Goal: Information Seeking & Learning: Learn about a topic

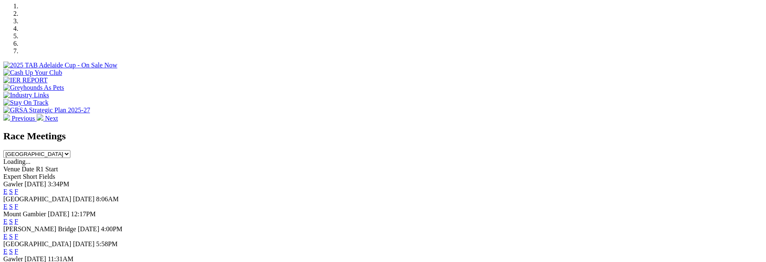
scroll to position [274, 0]
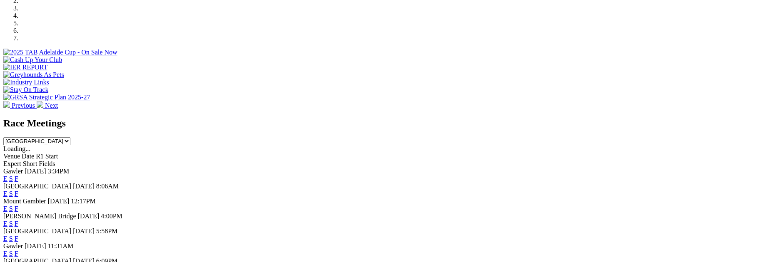
click at [23, 168] on span "Gawler" at bounding box center [13, 171] width 20 height 7
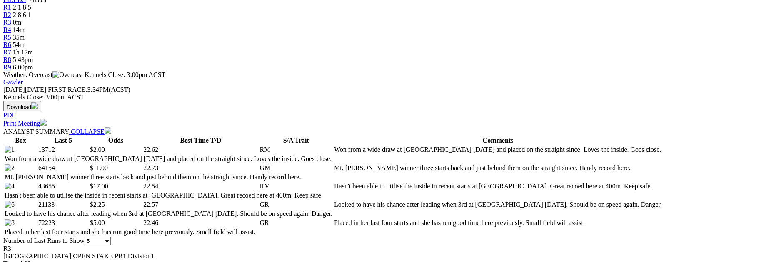
scroll to position [302, 0]
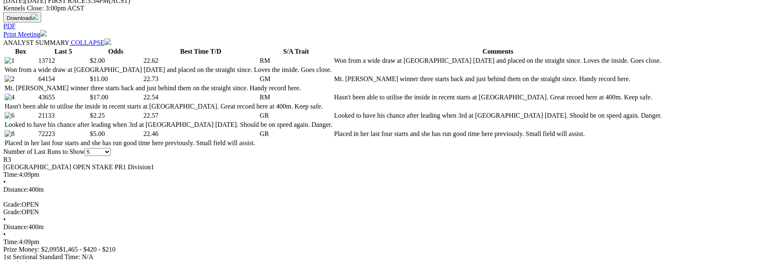
scroll to position [77, 0]
